Goal: Task Accomplishment & Management: Complete application form

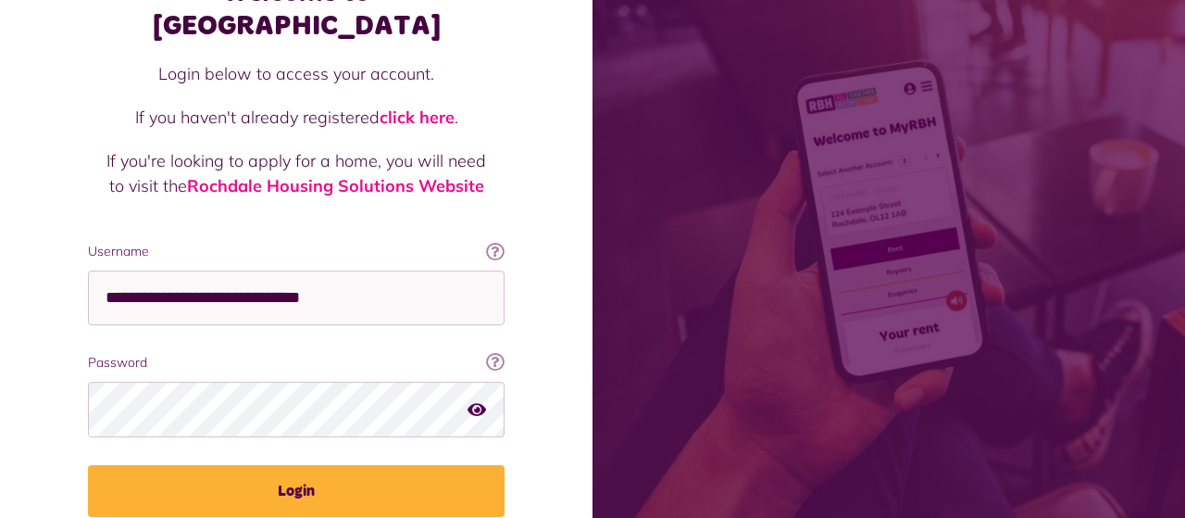
scroll to position [136, 0]
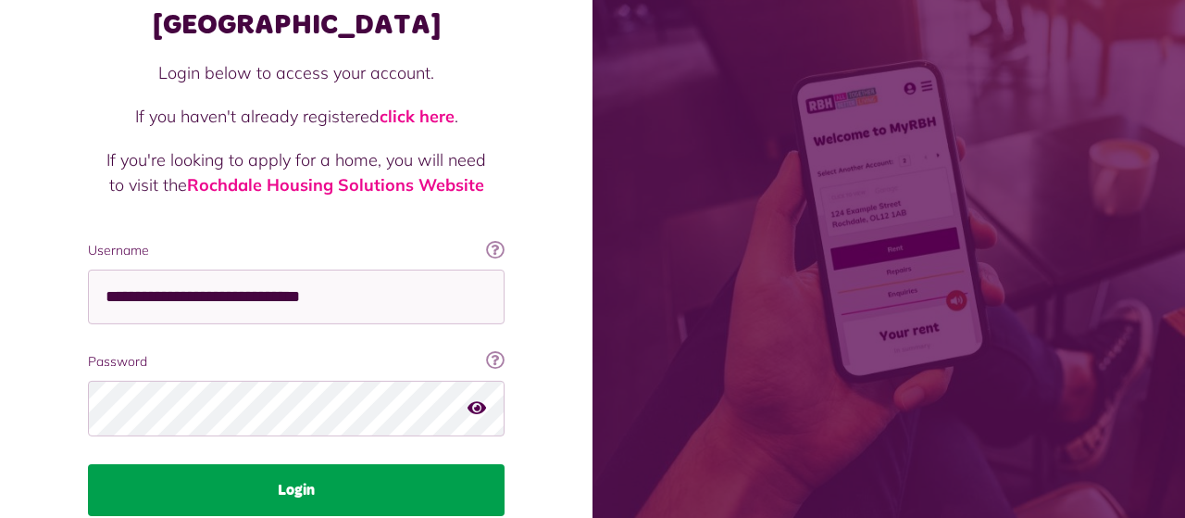
click at [305, 464] on button "Login" at bounding box center [296, 490] width 417 height 52
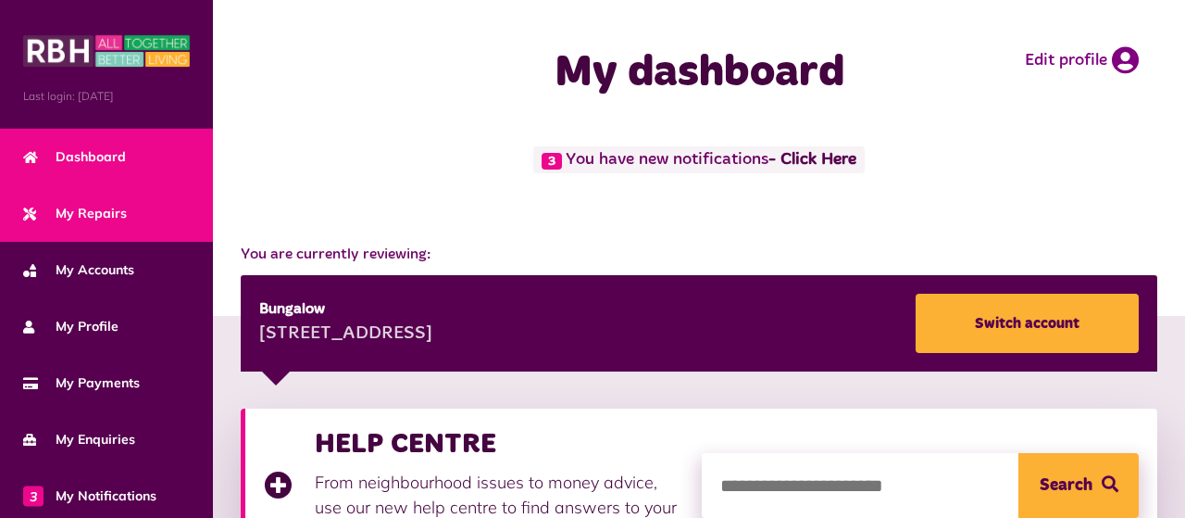
click at [123, 206] on span "My Repairs" at bounding box center [75, 213] width 104 height 19
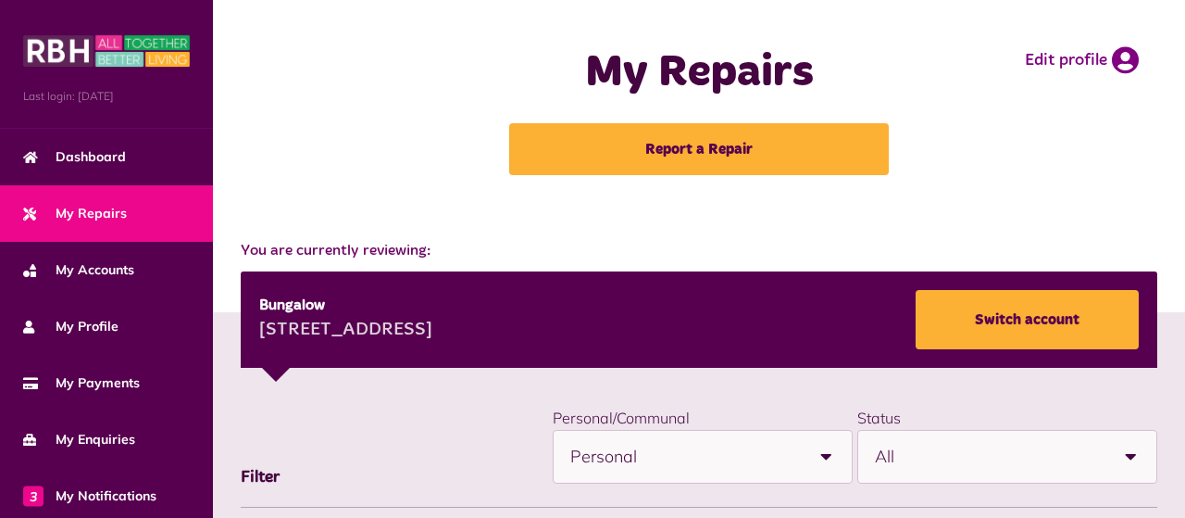
click at [705, 151] on link "Report a Repair" at bounding box center [699, 149] width 380 height 52
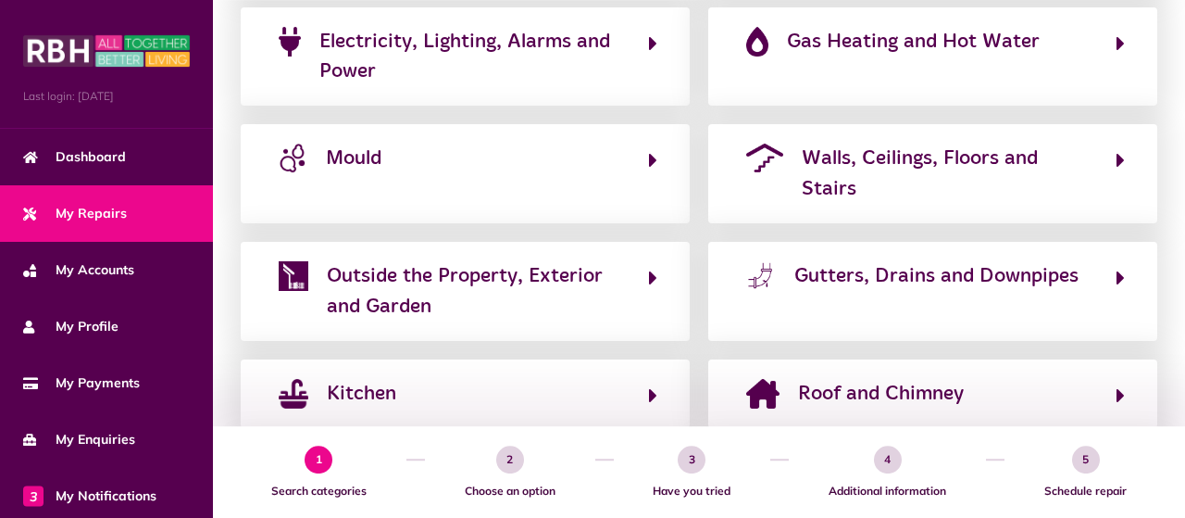
scroll to position [497, 0]
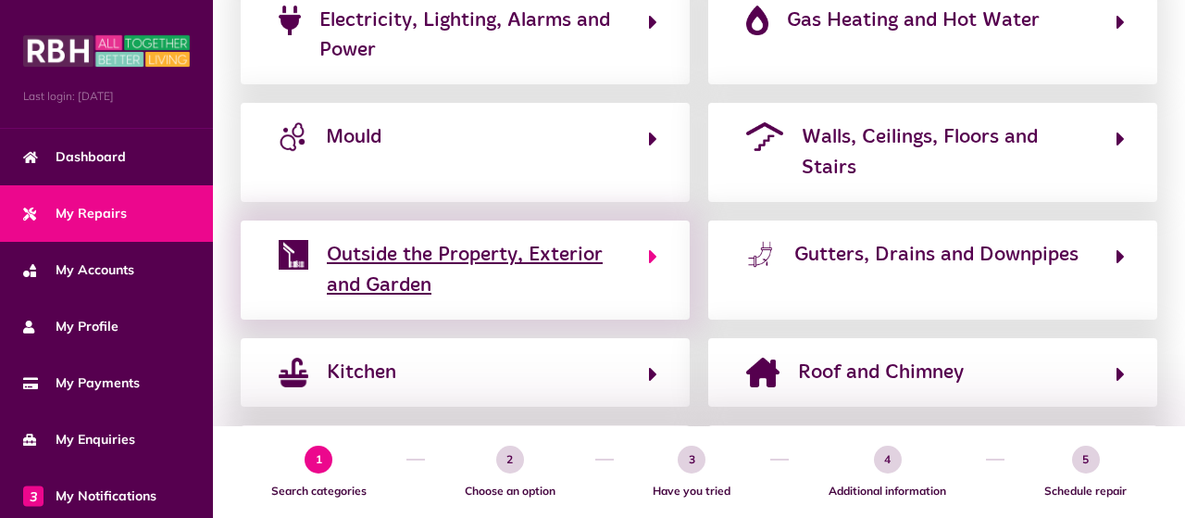
click at [652, 245] on icon "button" at bounding box center [653, 256] width 8 height 22
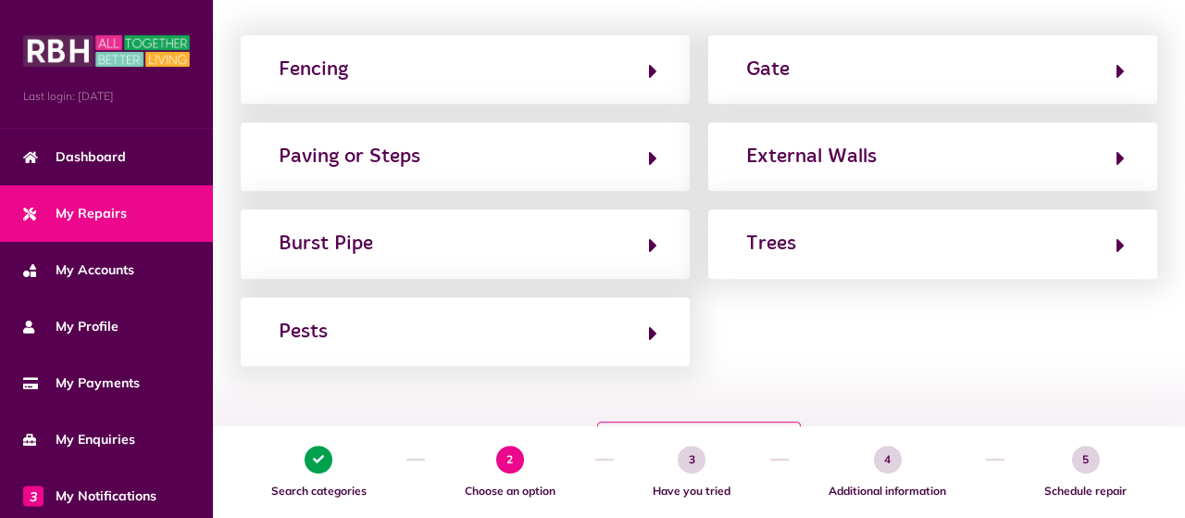
scroll to position [320, 0]
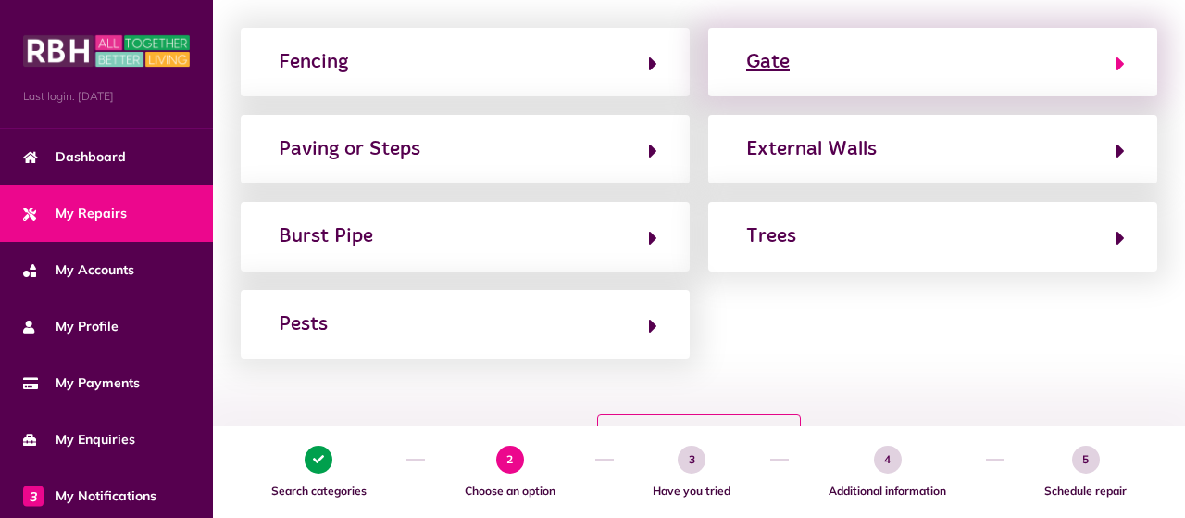
click at [1120, 62] on icon "button" at bounding box center [1121, 64] width 8 height 22
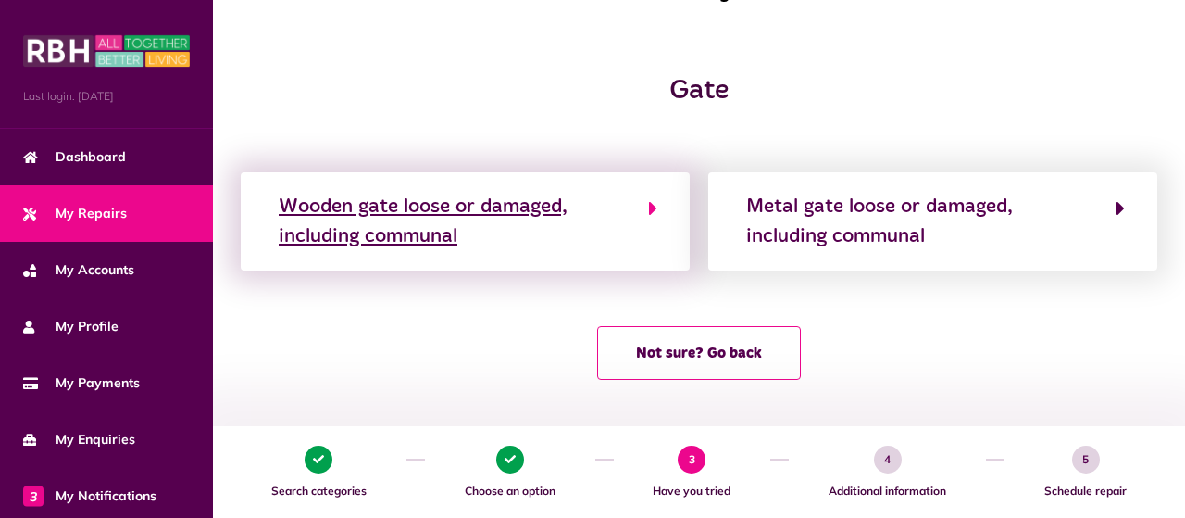
click at [651, 206] on icon "button" at bounding box center [653, 208] width 8 height 22
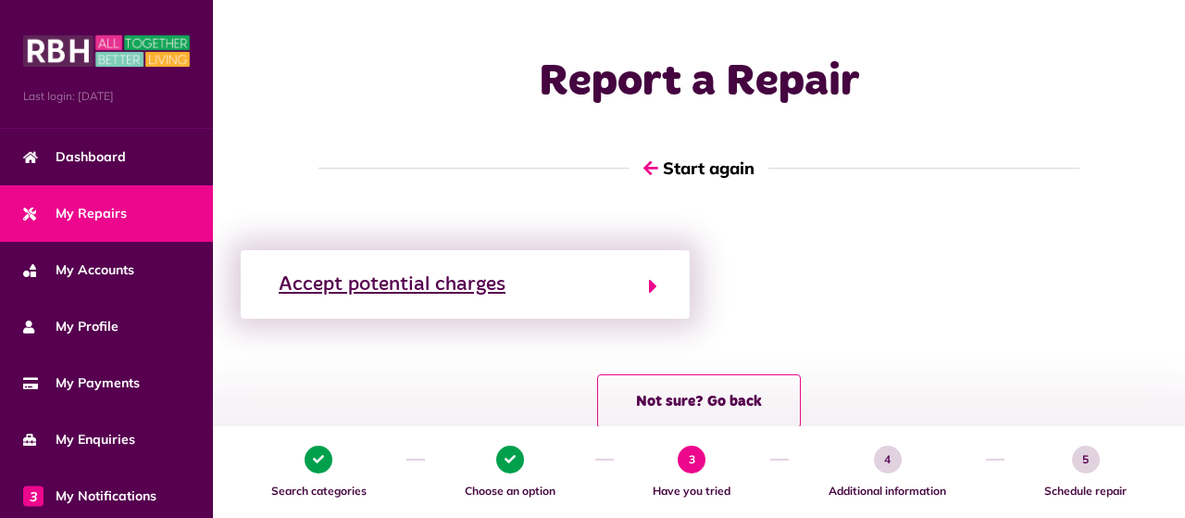
click at [654, 286] on icon "button" at bounding box center [653, 286] width 8 height 22
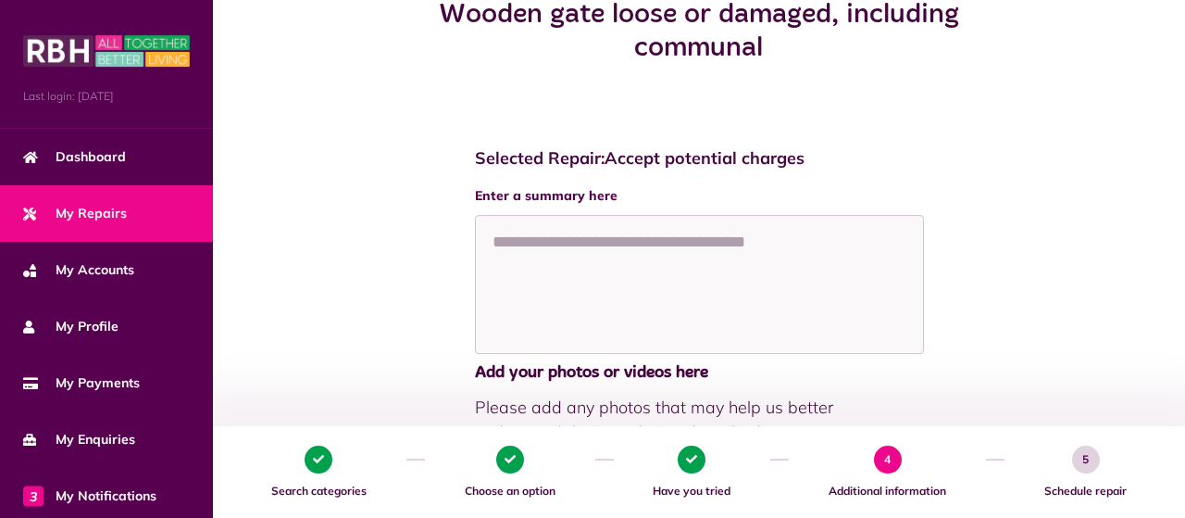
scroll to position [241, 0]
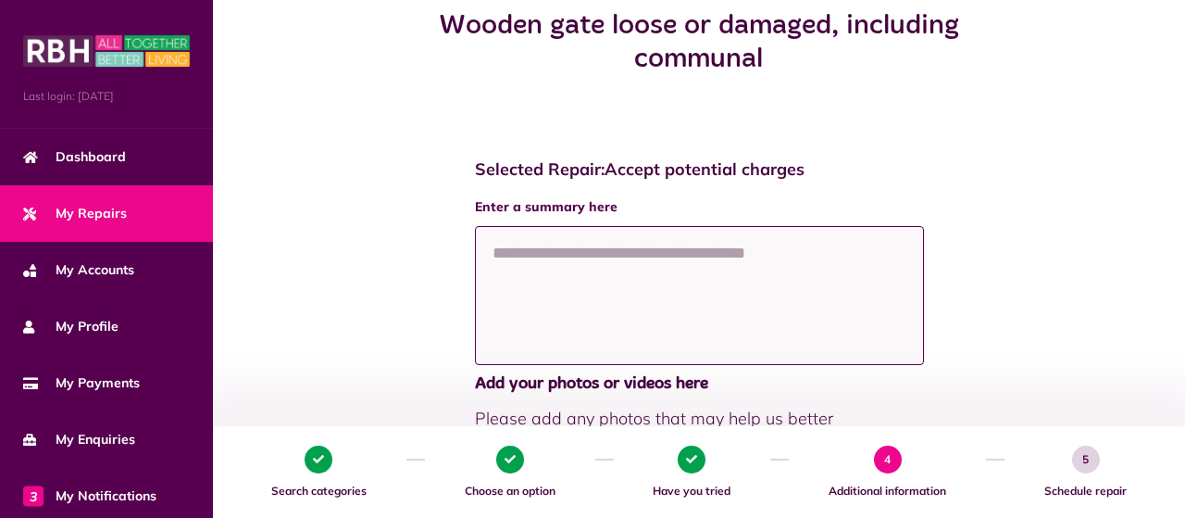
click at [591, 256] on textarea at bounding box center [699, 295] width 449 height 139
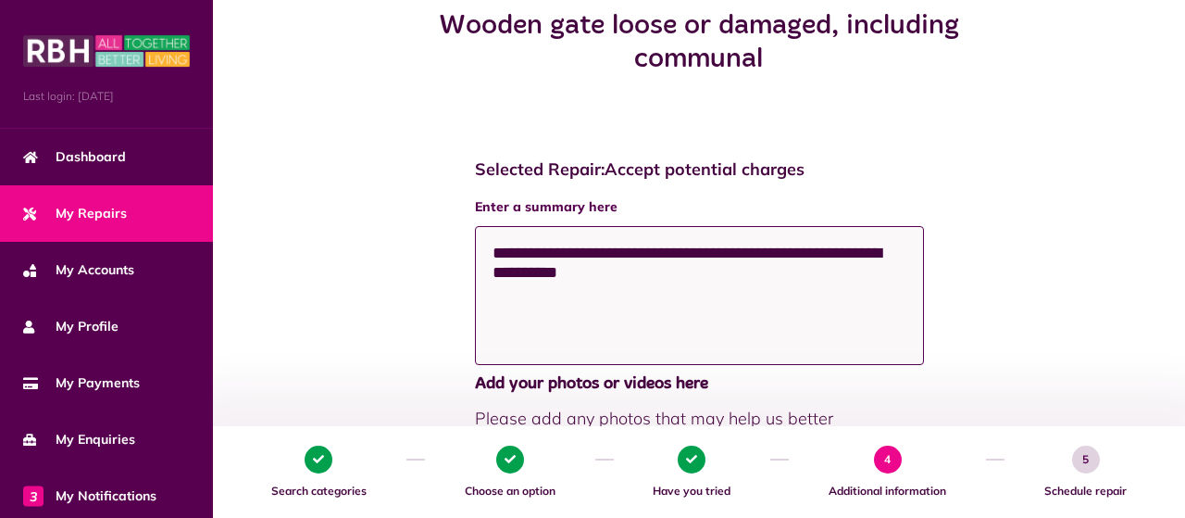
click at [646, 270] on textarea "**********" at bounding box center [699, 295] width 449 height 139
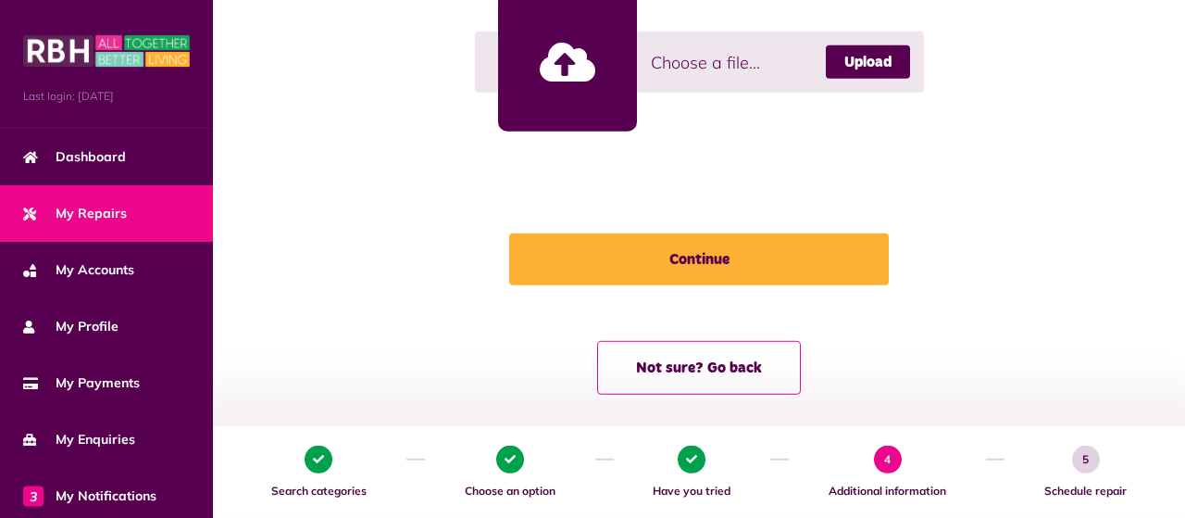
scroll to position [742, 0]
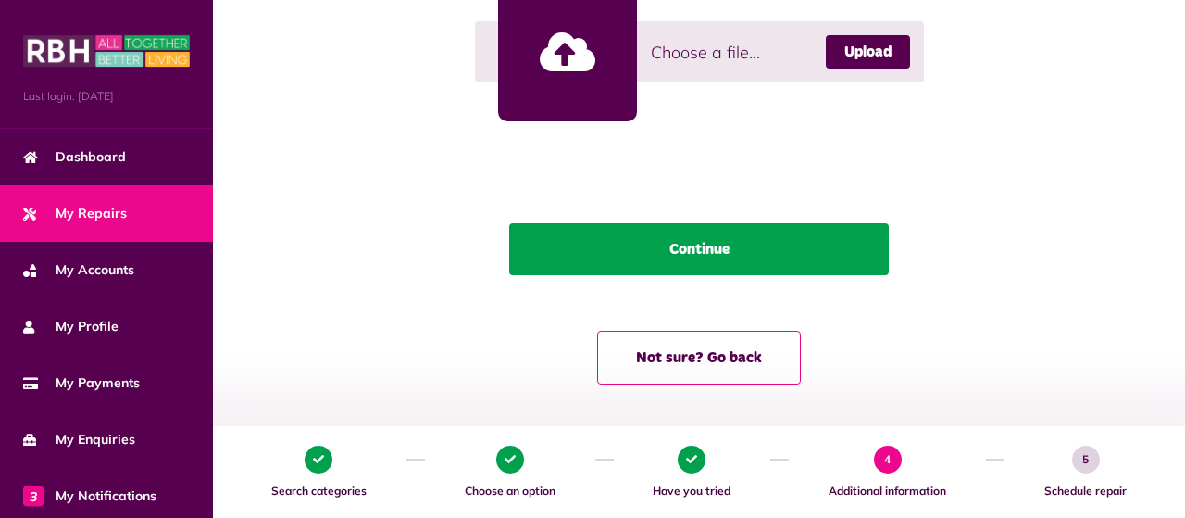
type textarea "**********"
click at [703, 242] on button "Continue" at bounding box center [699, 249] width 380 height 52
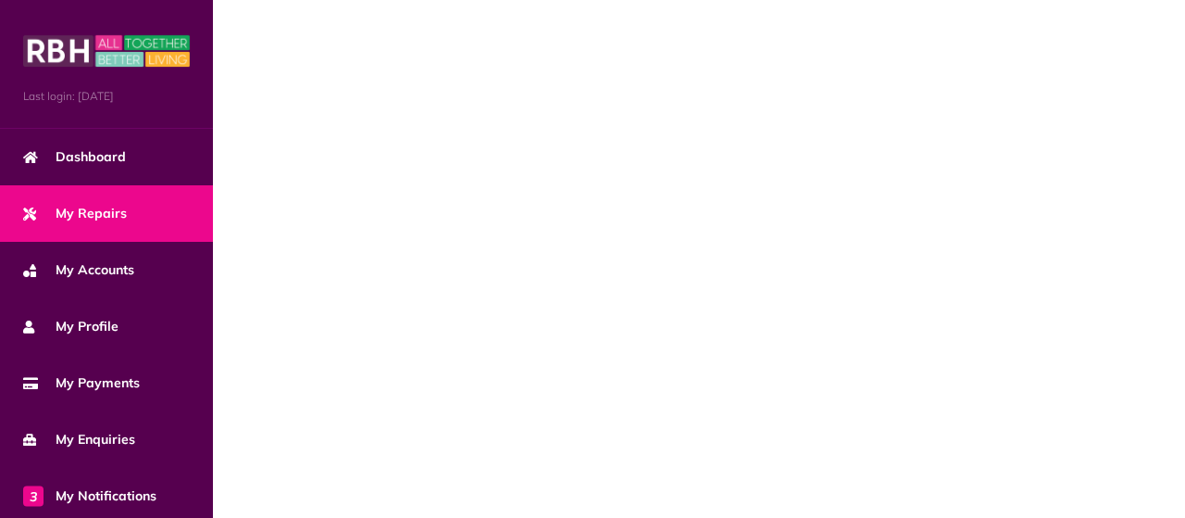
scroll to position [37, 0]
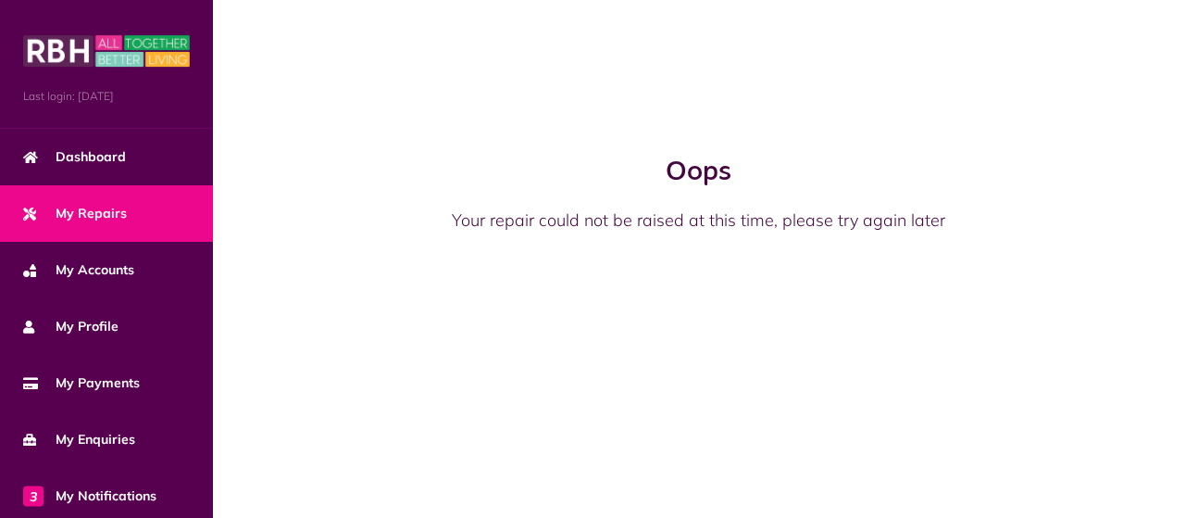
click at [116, 209] on span "My Repairs" at bounding box center [75, 213] width 104 height 19
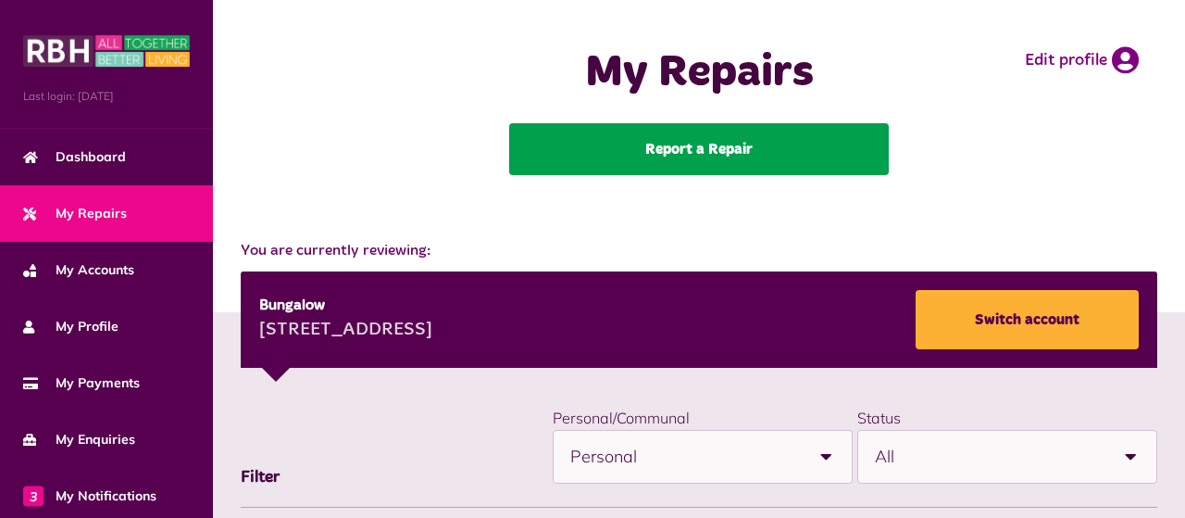
click at [695, 146] on link "Report a Repair" at bounding box center [699, 149] width 380 height 52
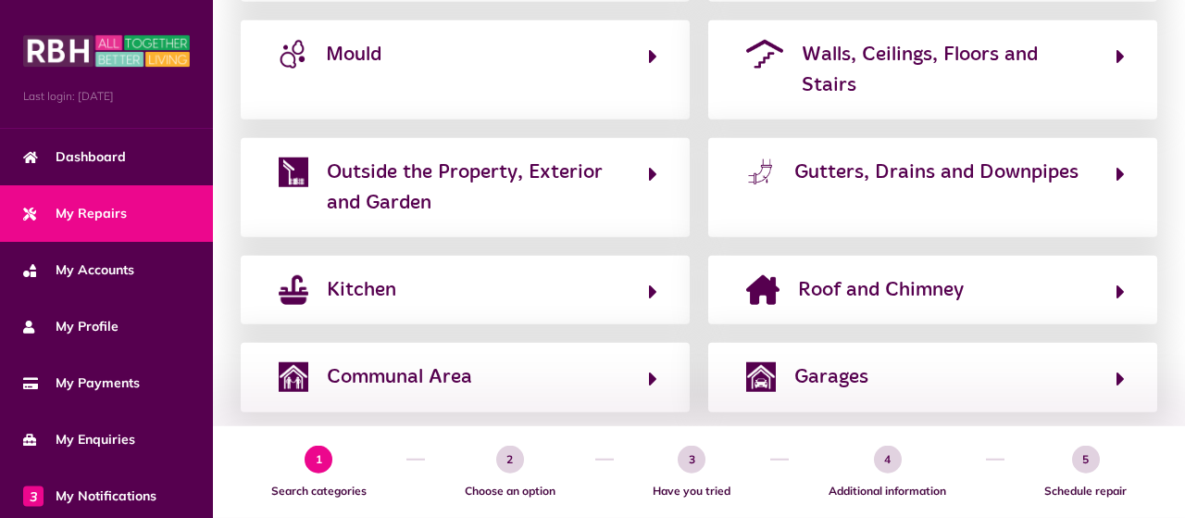
scroll to position [584, 0]
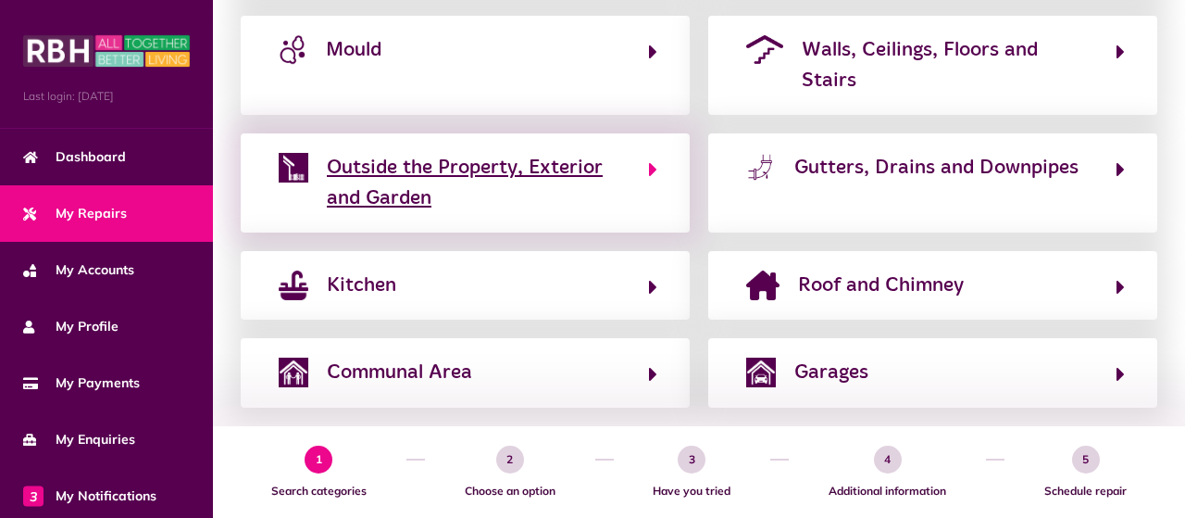
click at [651, 158] on icon "button" at bounding box center [653, 169] width 8 height 22
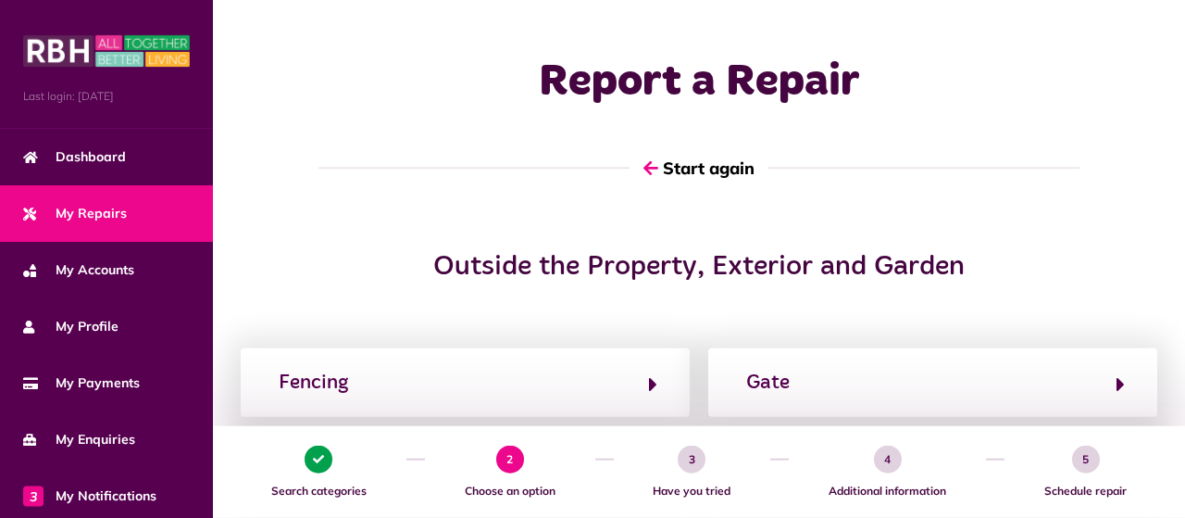
scroll to position [0, 0]
click at [1123, 381] on icon "button" at bounding box center [1121, 384] width 8 height 22
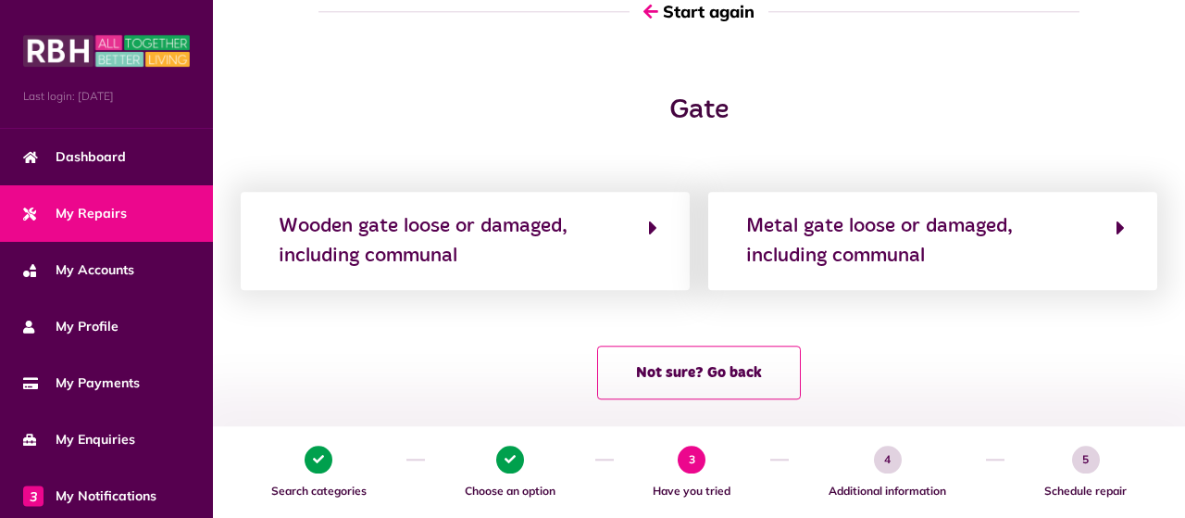
scroll to position [176, 0]
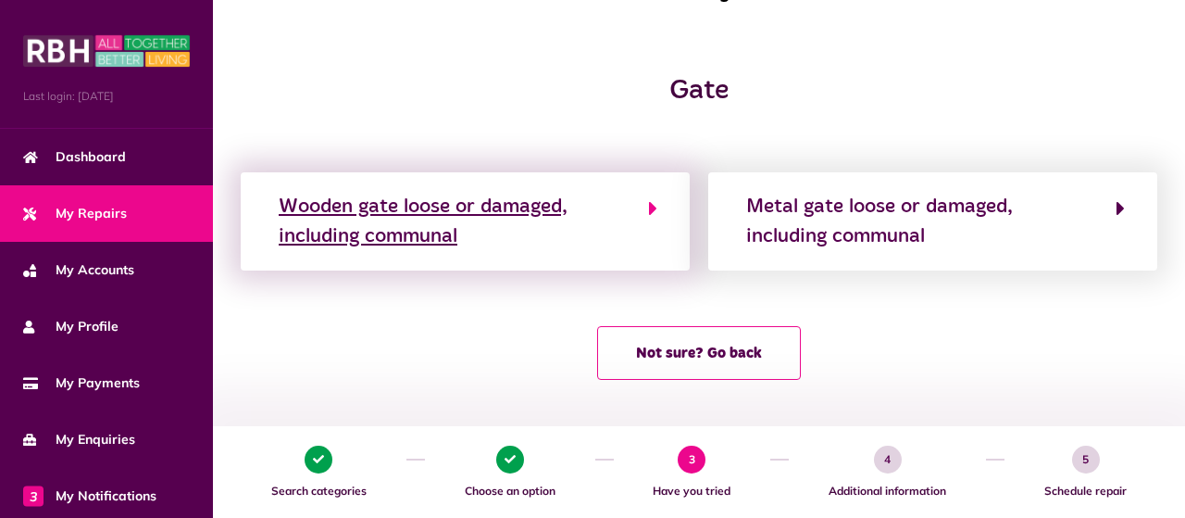
click at [651, 207] on icon "button" at bounding box center [653, 208] width 8 height 22
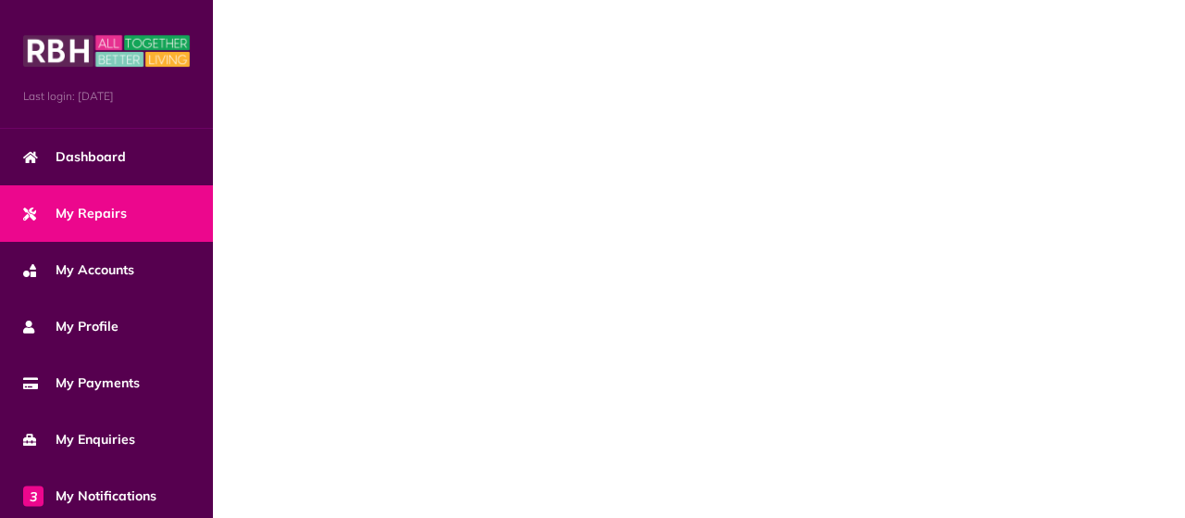
scroll to position [0, 0]
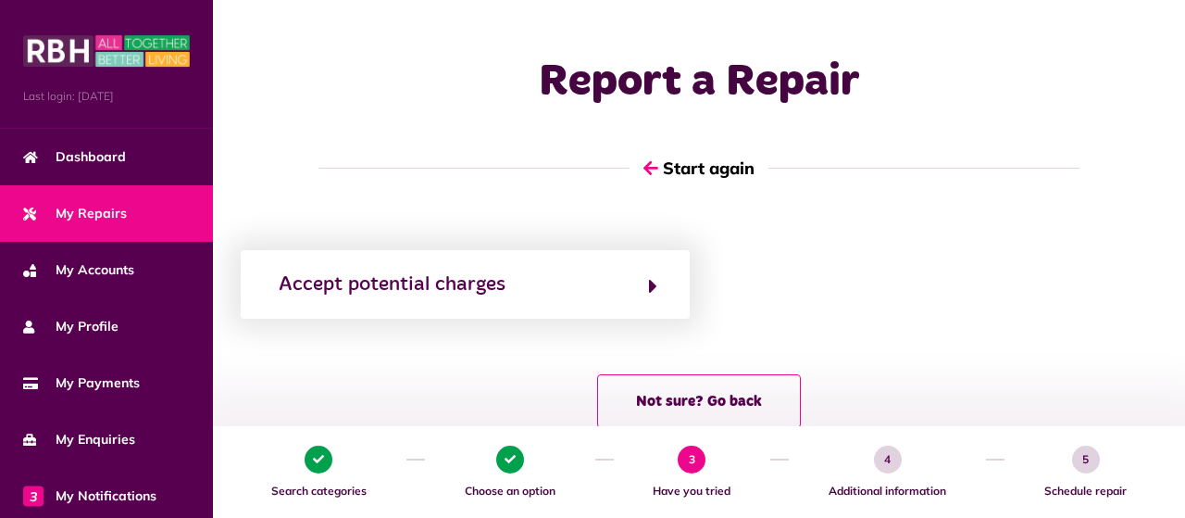
click at [1181, 506] on div "1 Search categories 2 Choose an option 3 Have you tried 4 Additional informatio…" at bounding box center [699, 472] width 972 height 92
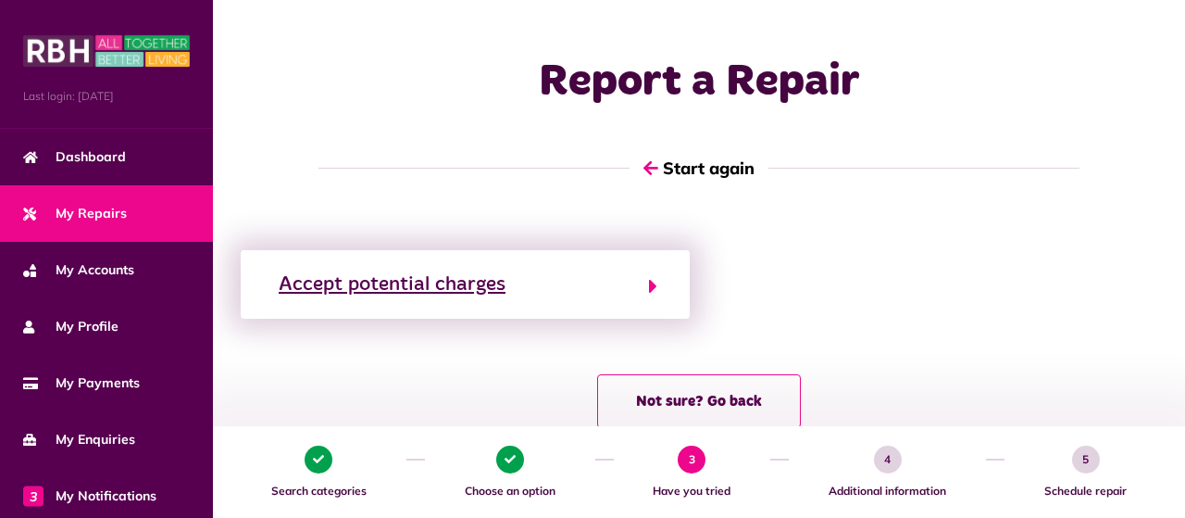
click at [655, 286] on icon "button" at bounding box center [653, 286] width 8 height 22
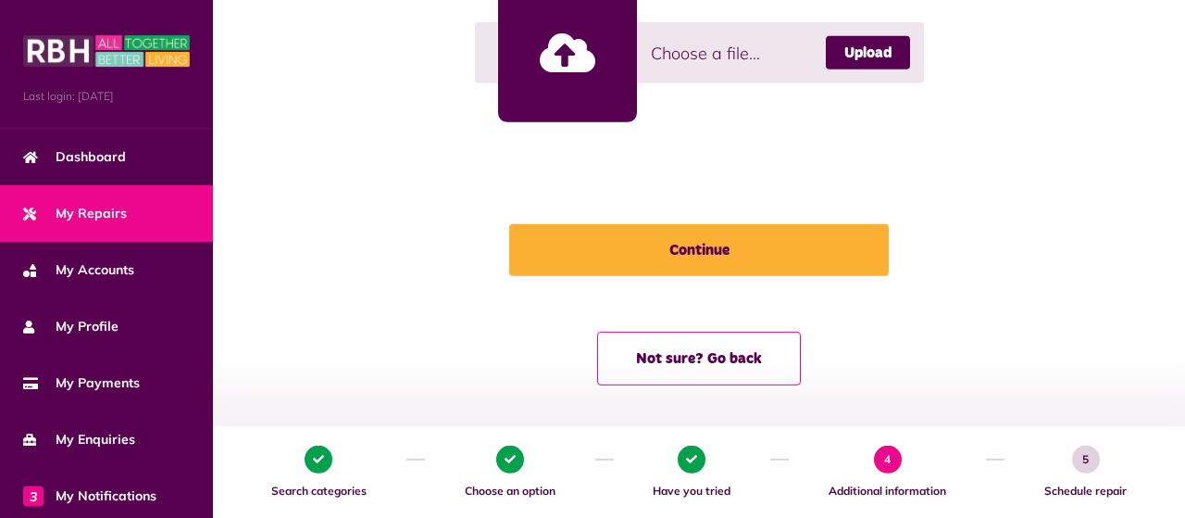
scroll to position [742, 0]
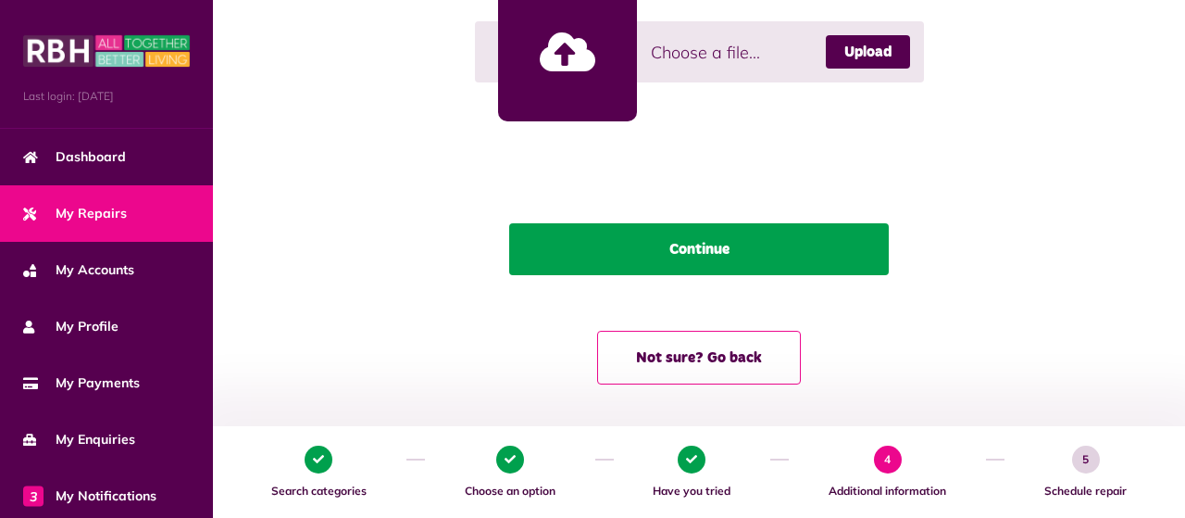
click at [703, 245] on button "Continue" at bounding box center [699, 249] width 380 height 52
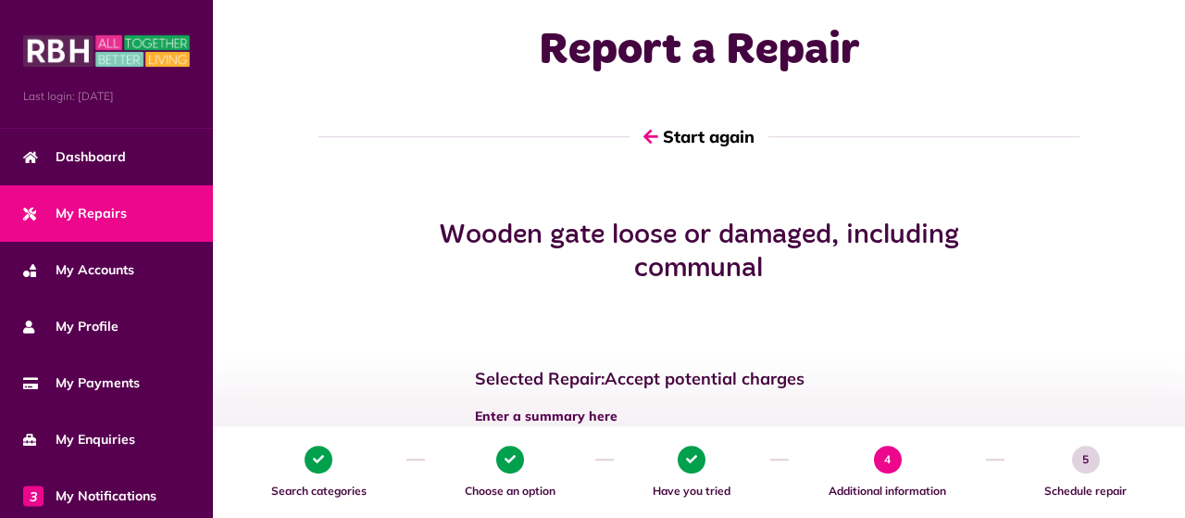
scroll to position [0, 0]
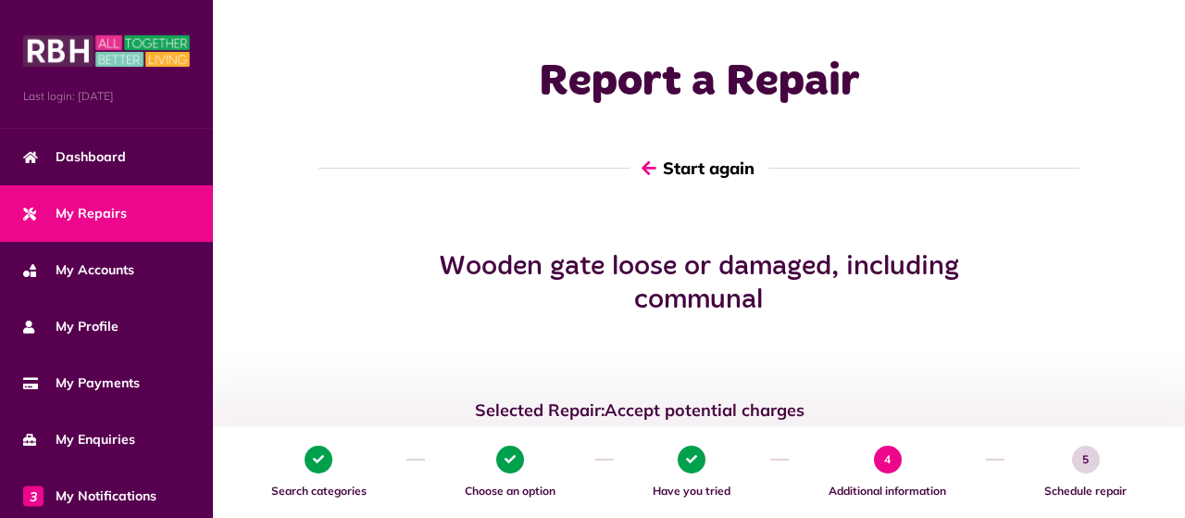
click at [706, 169] on button "Start again" at bounding box center [699, 168] width 139 height 53
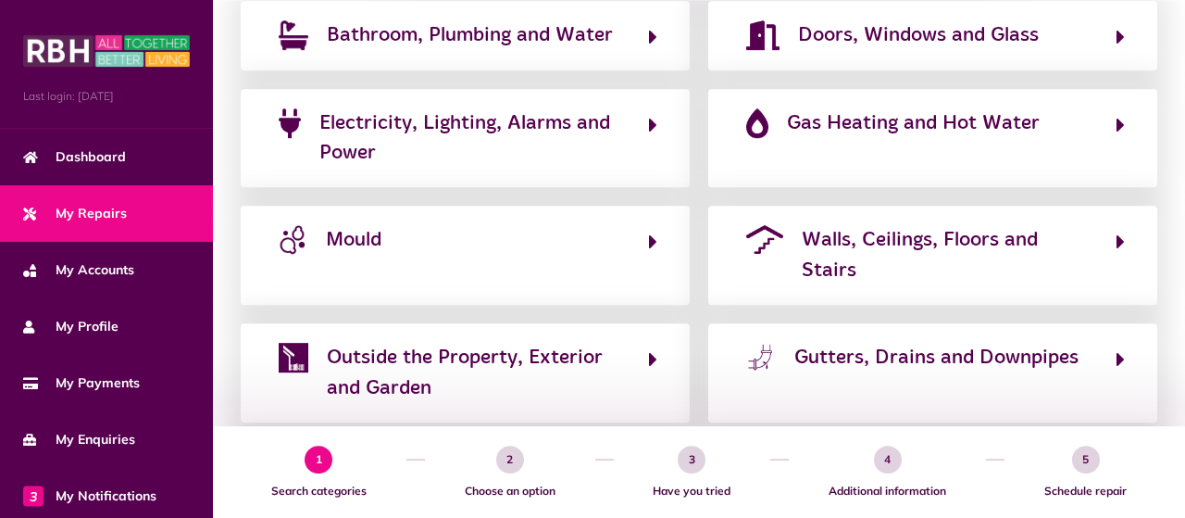
scroll to position [584, 0]
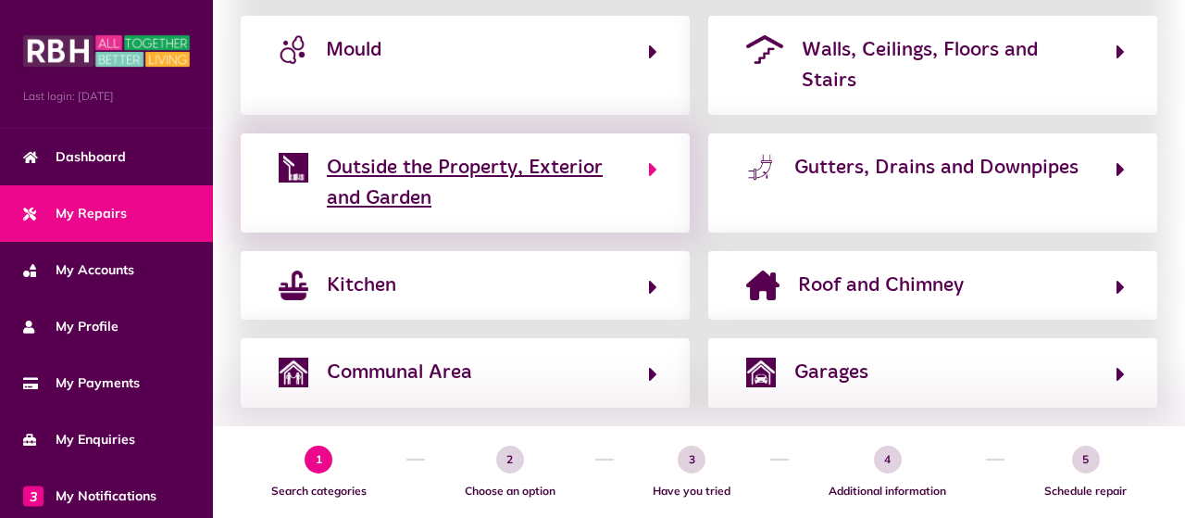
click at [656, 158] on icon "button" at bounding box center [653, 169] width 8 height 22
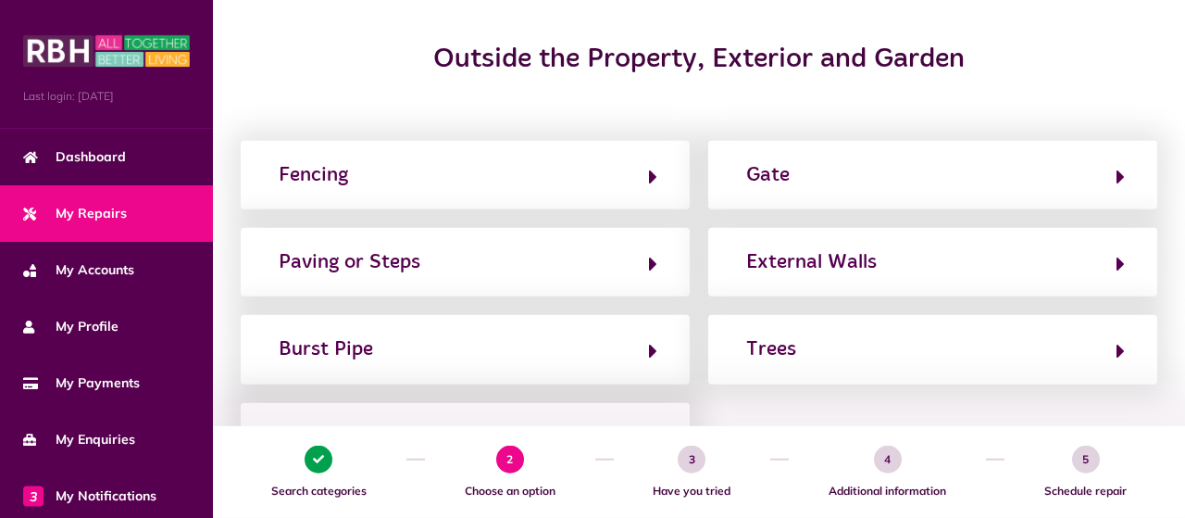
scroll to position [208, 0]
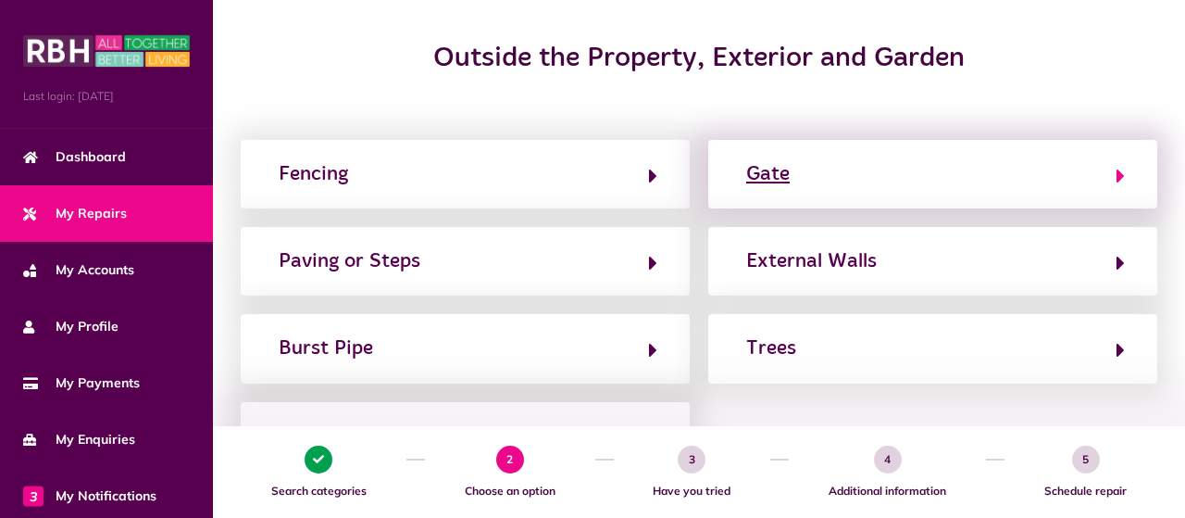
click at [1123, 175] on icon "button" at bounding box center [1121, 176] width 8 height 22
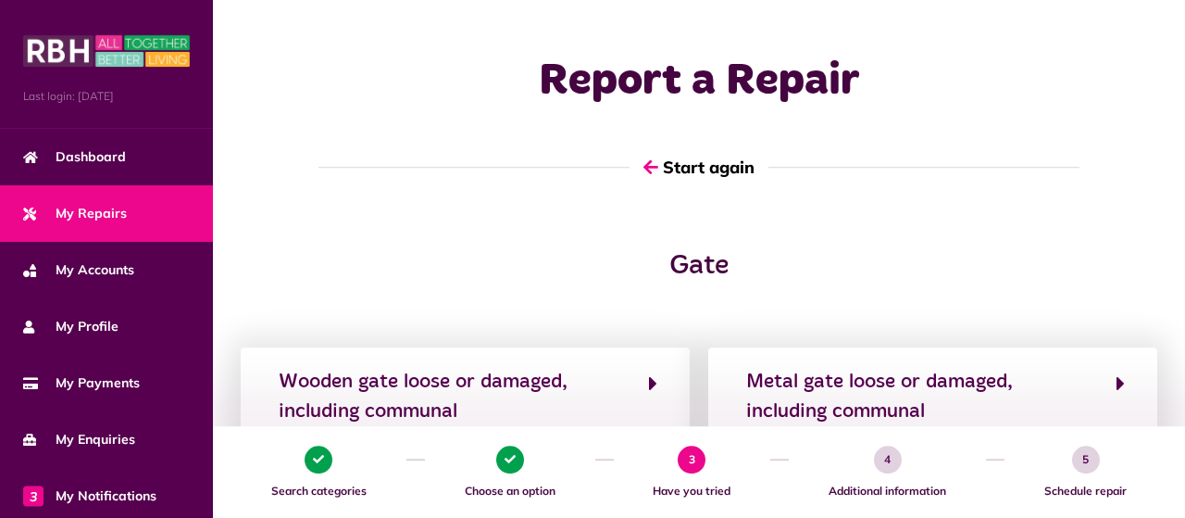
scroll to position [0, 0]
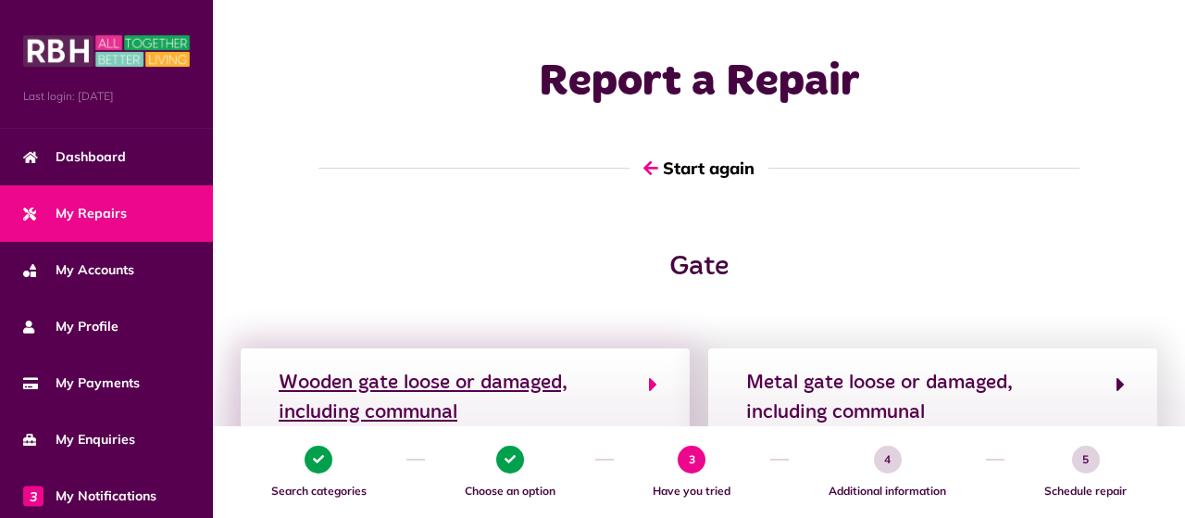
click at [650, 382] on icon "button" at bounding box center [653, 384] width 8 height 22
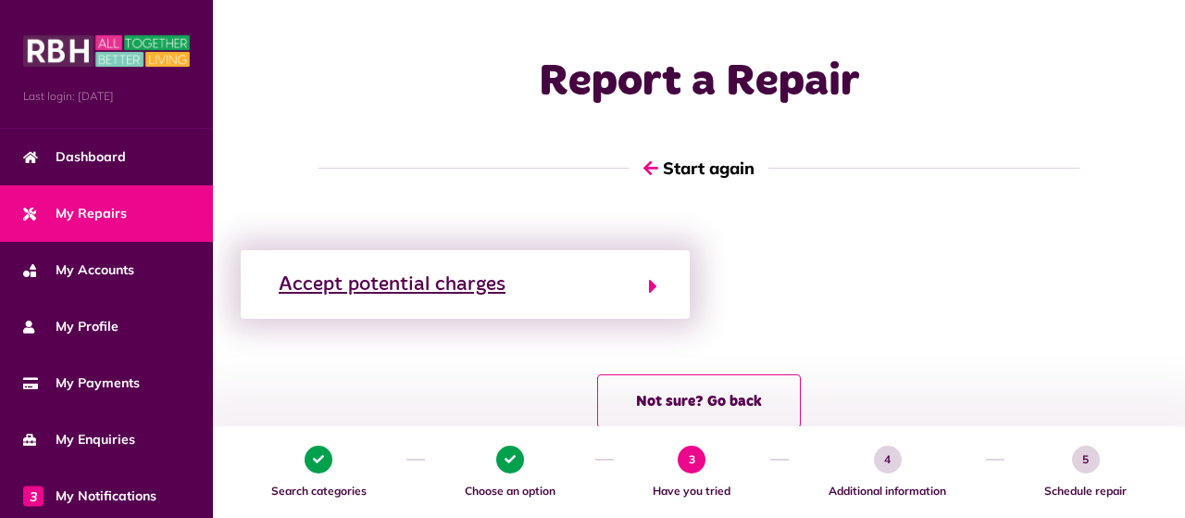
click at [652, 284] on icon "button" at bounding box center [653, 286] width 8 height 22
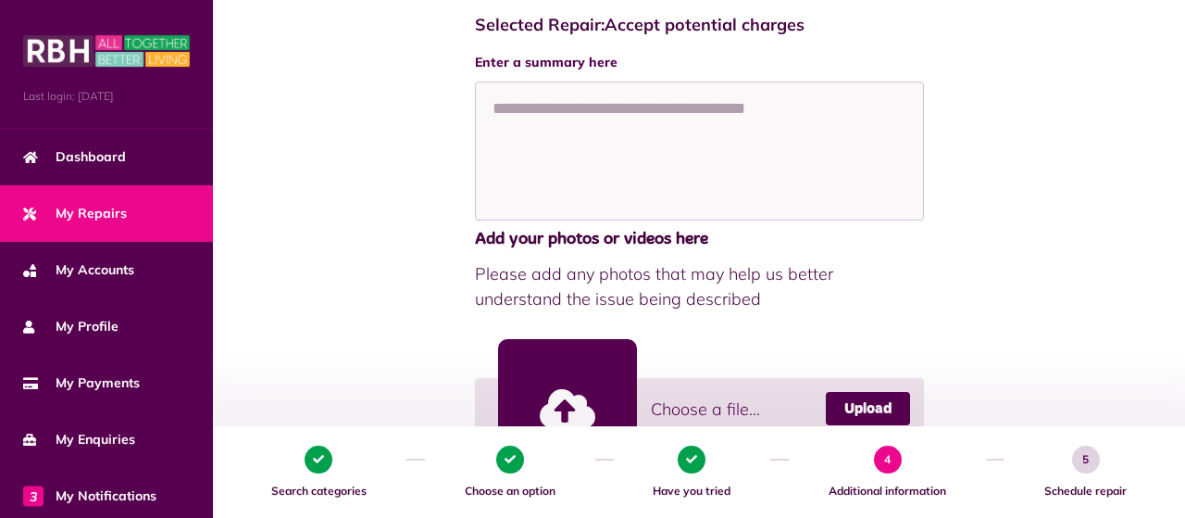
scroll to position [401, 0]
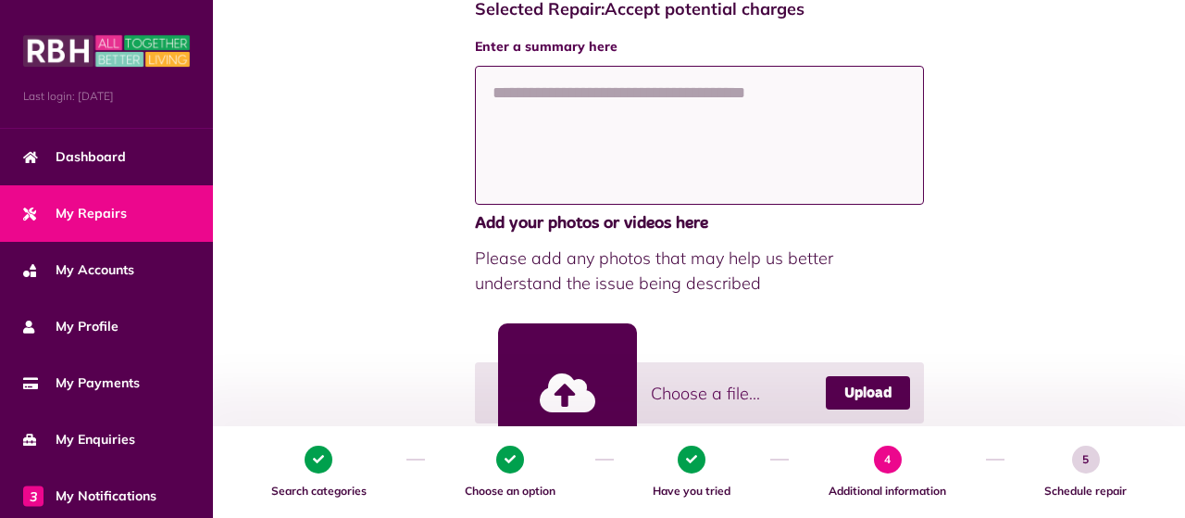
click at [669, 94] on textarea at bounding box center [699, 135] width 449 height 139
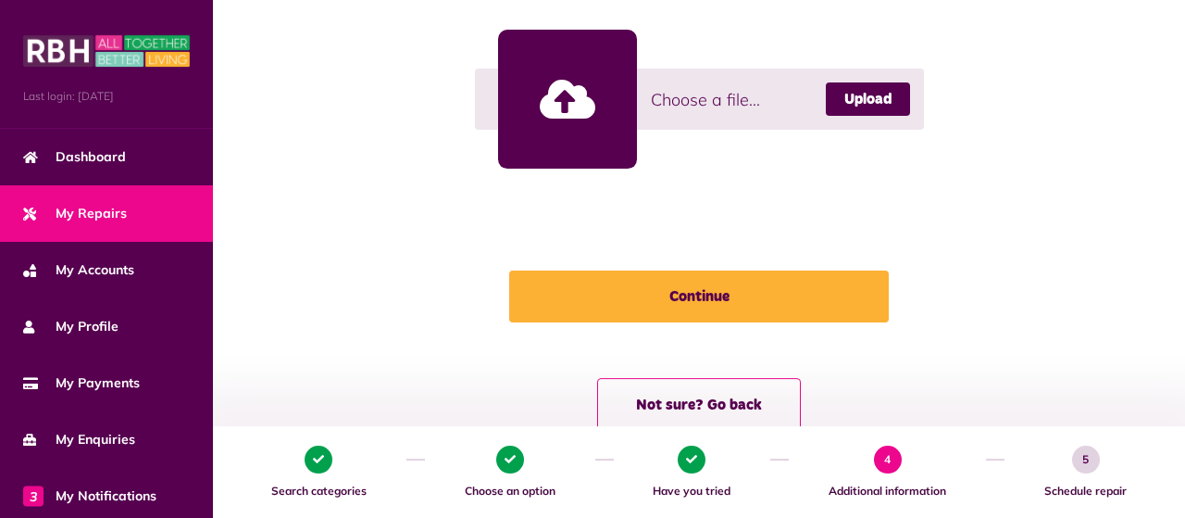
scroll to position [722, 0]
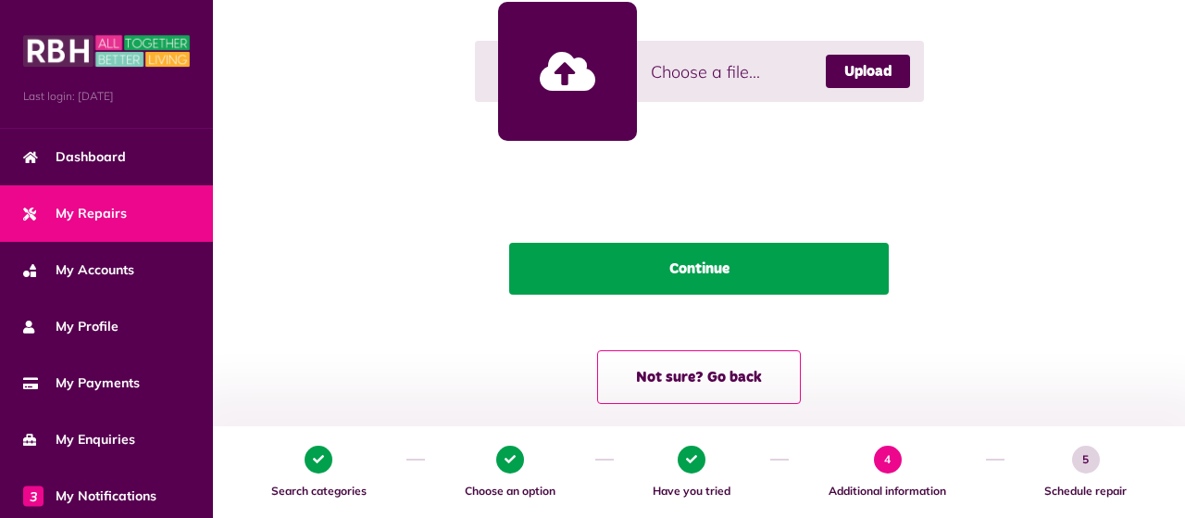
type textarea "**********"
click at [681, 267] on button "Continue" at bounding box center [699, 269] width 380 height 52
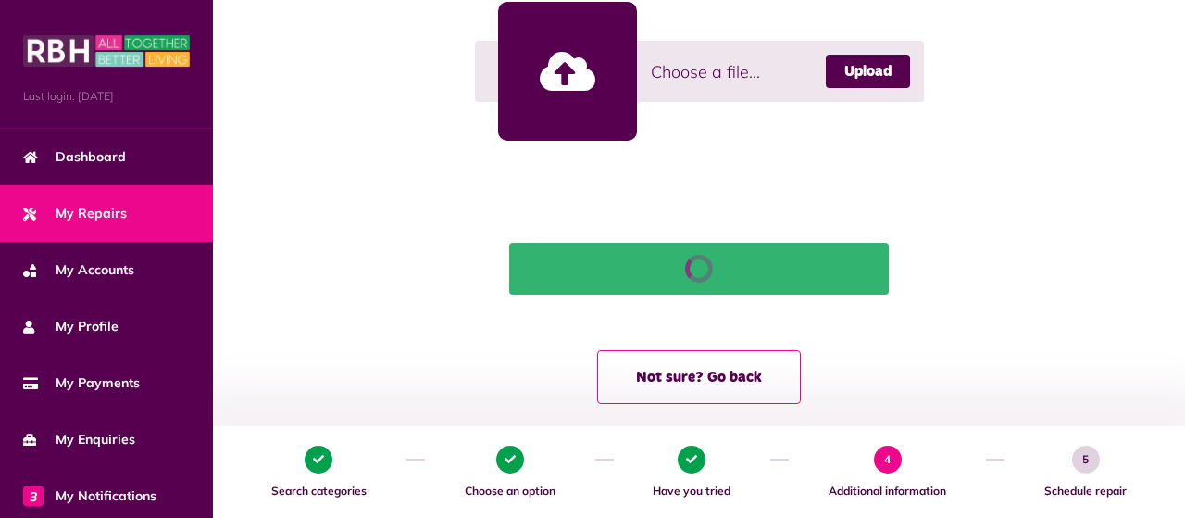
scroll to position [37, 0]
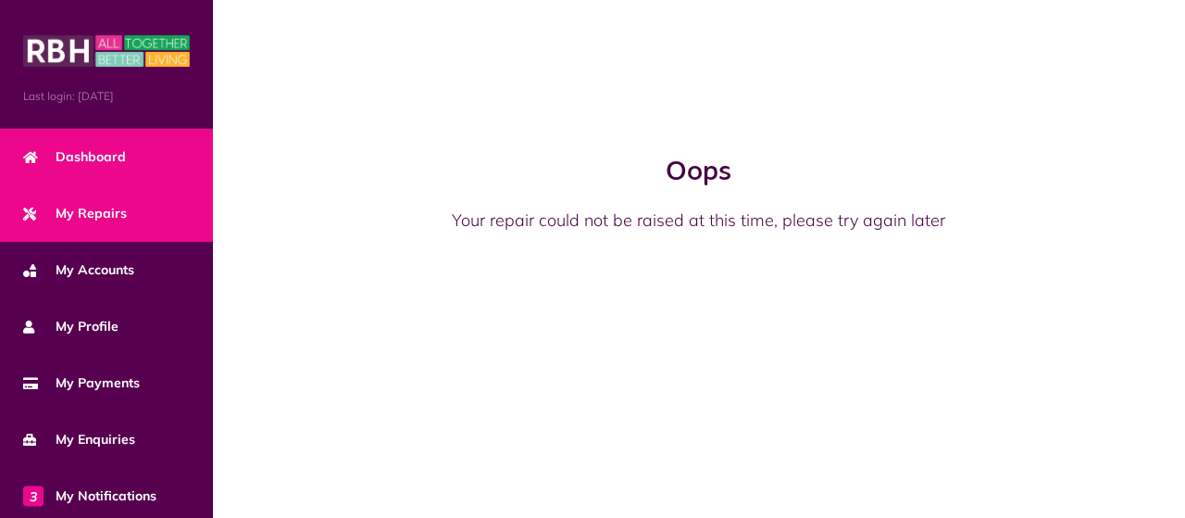
click at [134, 156] on link "Dashboard" at bounding box center [106, 157] width 213 height 56
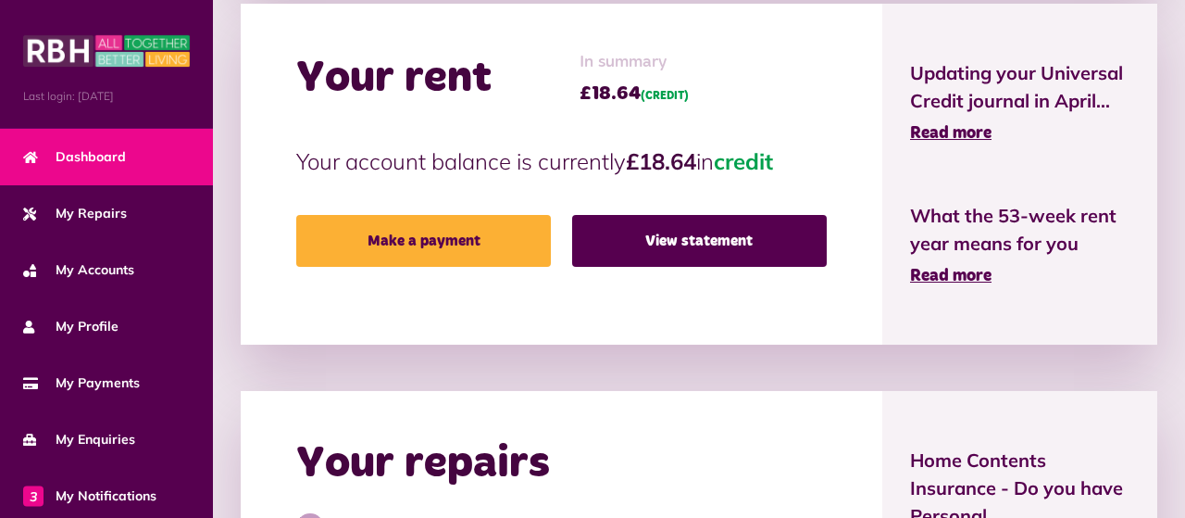
scroll to position [594, 0]
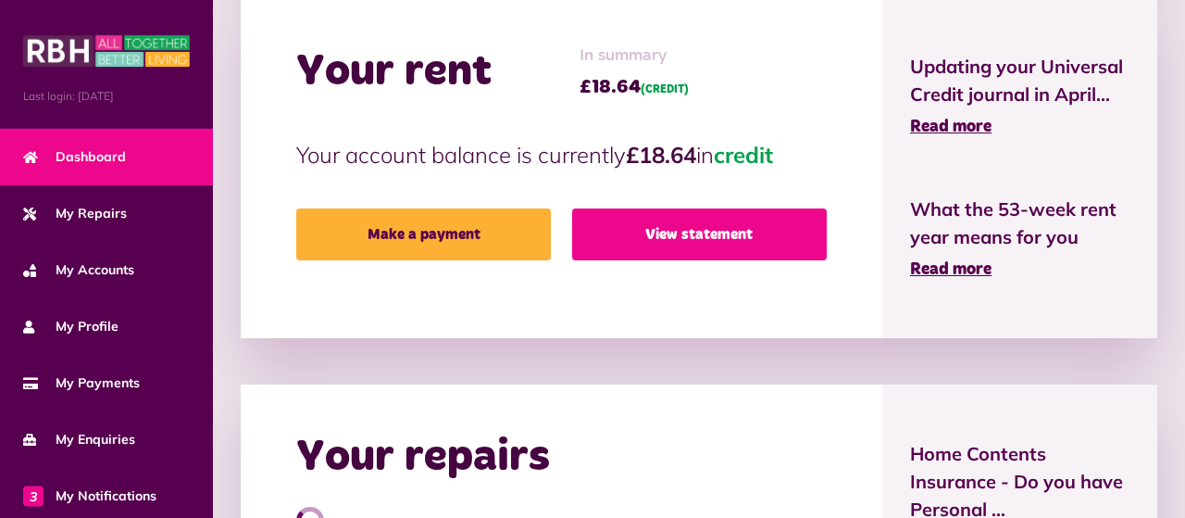
click at [692, 230] on link "View statement" at bounding box center [699, 234] width 255 height 52
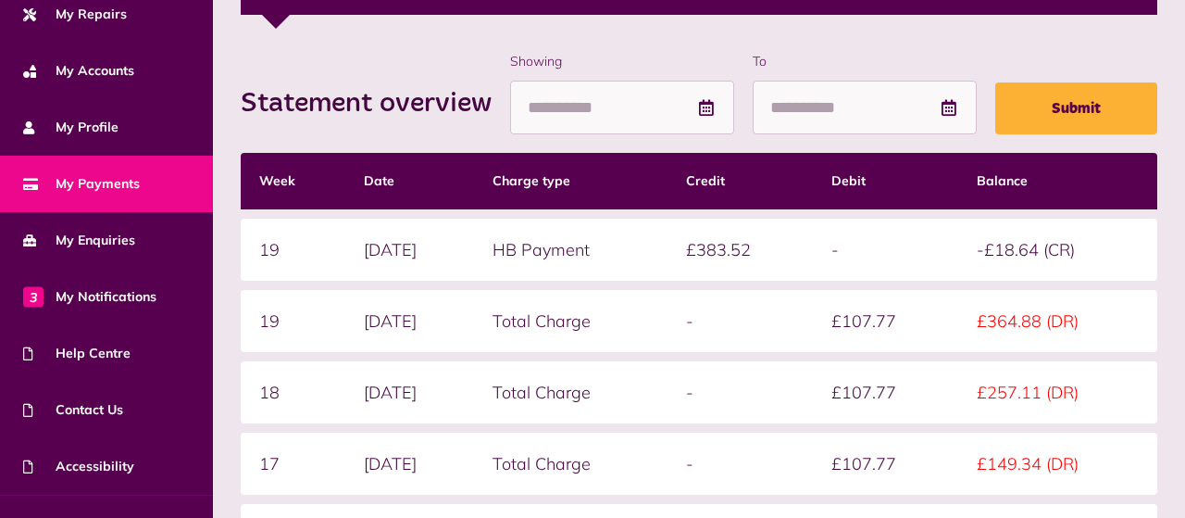
scroll to position [232, 0]
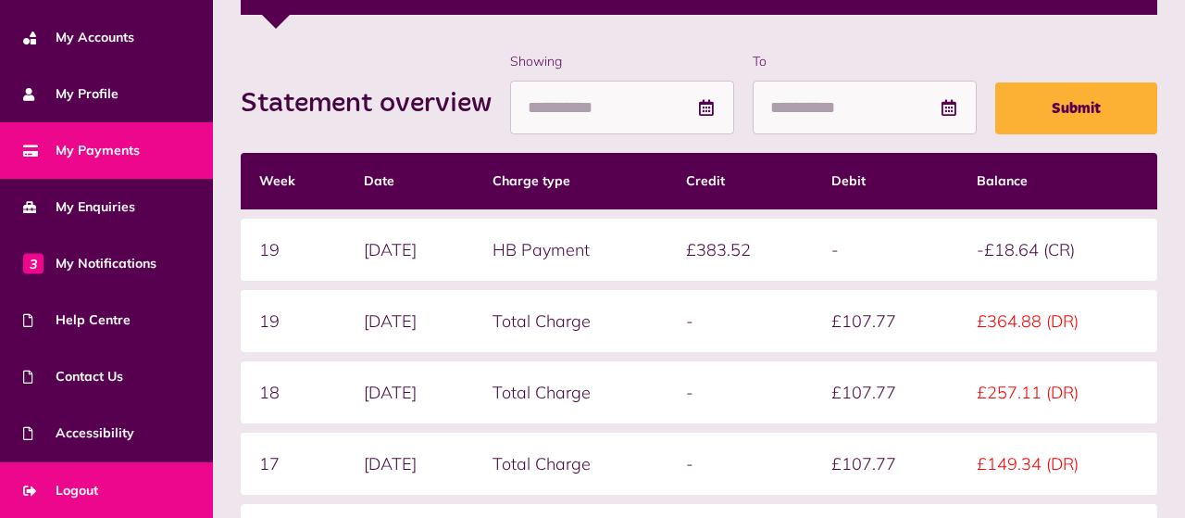
click at [98, 484] on span "Logout" at bounding box center [60, 490] width 75 height 19
